Goal: Find contact information: Find contact information

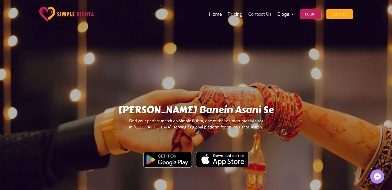
click at [265, 14] on link "Contact Us" at bounding box center [259, 14] width 23 height 26
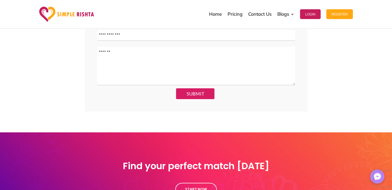
scroll to position [292, 0]
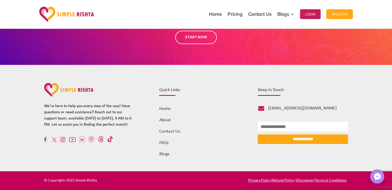
click at [173, 132] on link "Contact Us" at bounding box center [169, 131] width 21 height 5
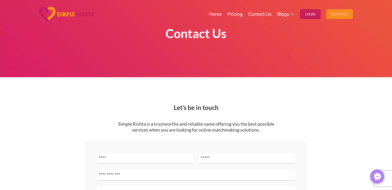
click at [342, 16] on button "Register" at bounding box center [339, 14] width 27 height 10
